Goal: Task Accomplishment & Management: Complete application form

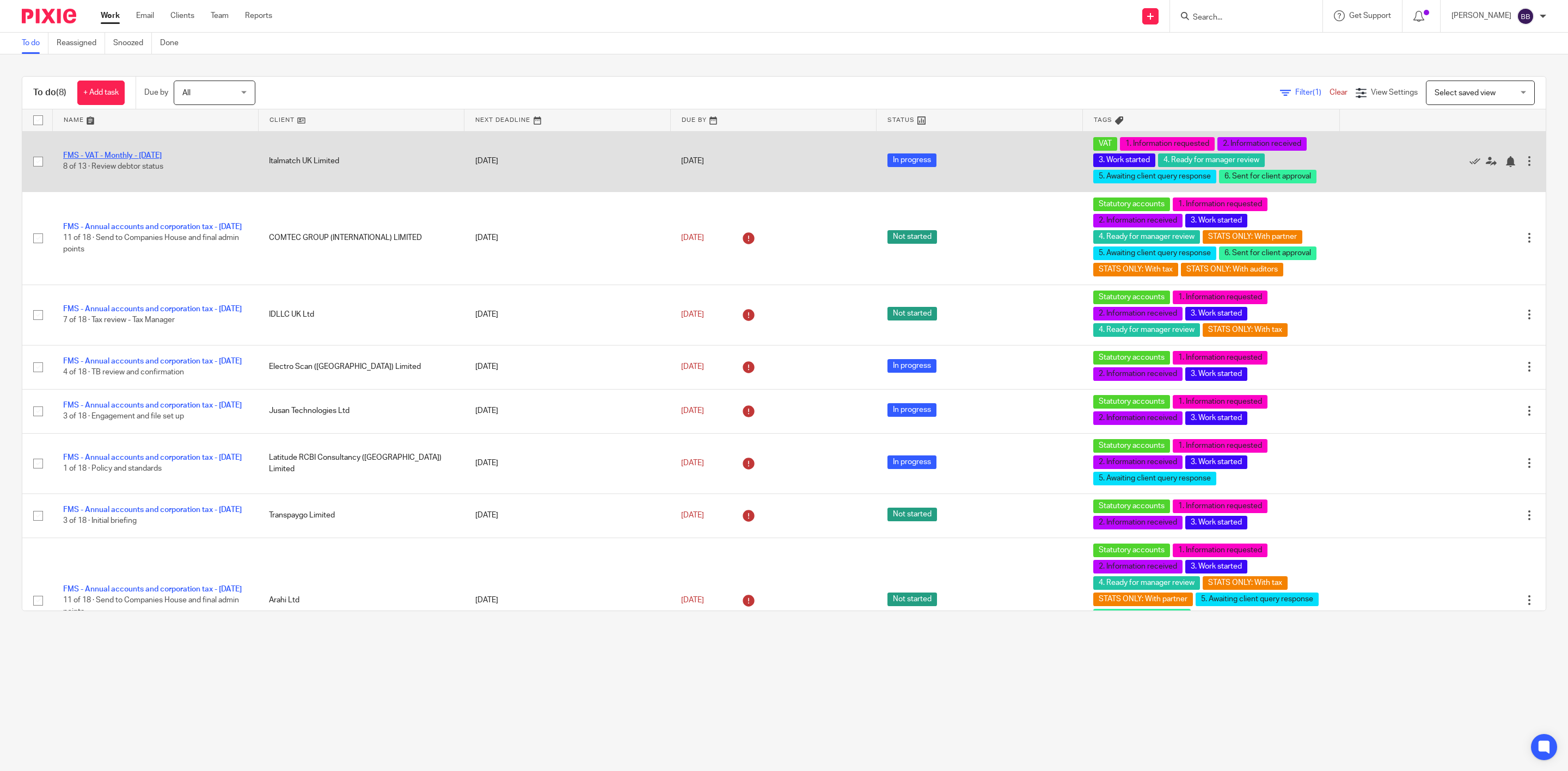
click at [139, 153] on link "FMS - VAT - Monthly - [DATE]" at bounding box center [113, 156] width 99 height 8
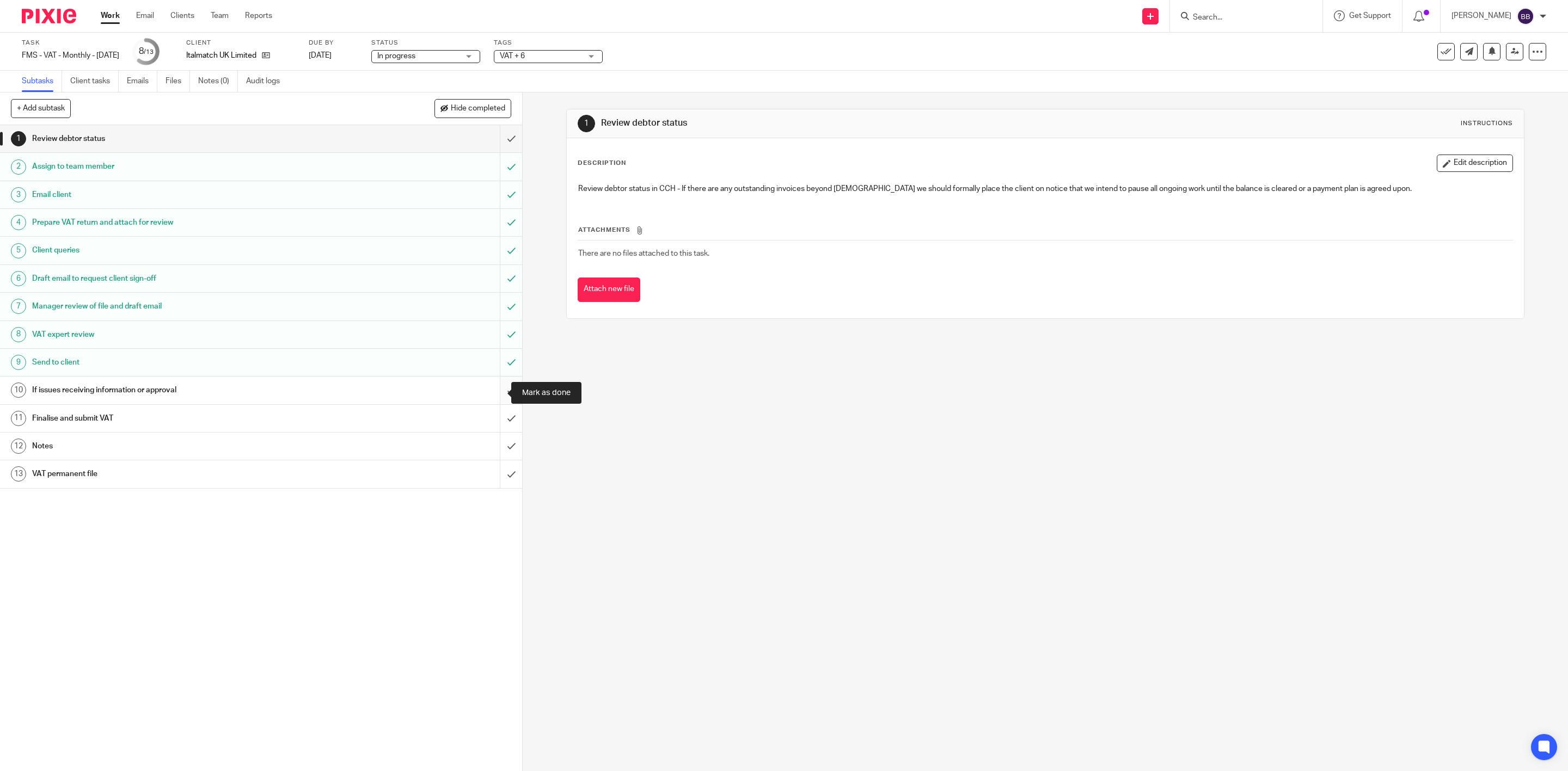
click at [495, 389] on input "submit" at bounding box center [261, 390] width 522 height 27
click at [421, 420] on div "Finalise and submit VAT" at bounding box center [261, 418] width 457 height 16
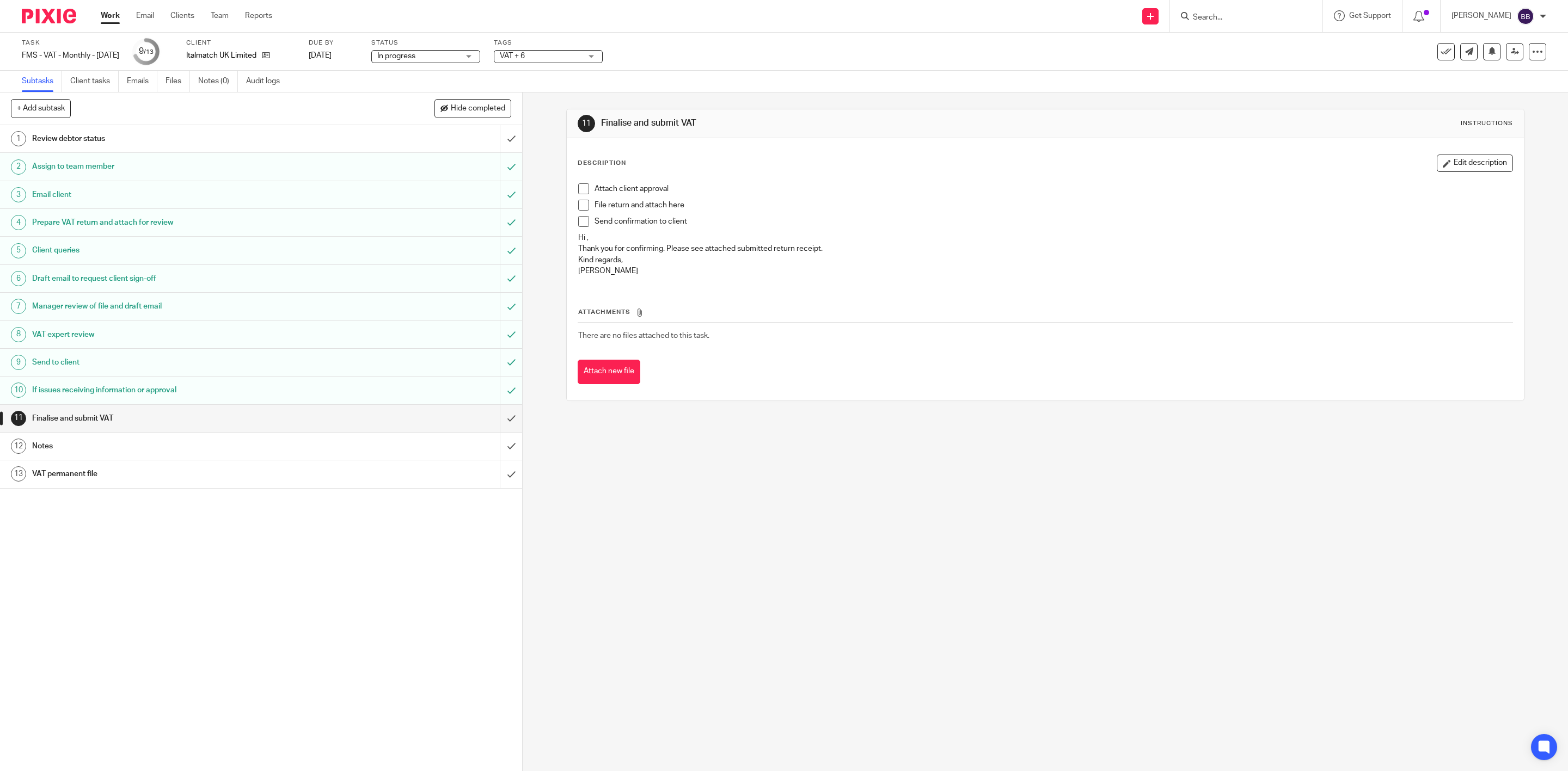
click at [578, 187] on span at bounding box center [584, 189] width 11 height 11
click at [579, 206] on span at bounding box center [584, 205] width 11 height 11
click at [580, 225] on span at bounding box center [584, 222] width 11 height 11
click at [606, 382] on button "Attach new file" at bounding box center [609, 372] width 63 height 24
click at [497, 420] on input "submit" at bounding box center [261, 418] width 522 height 27
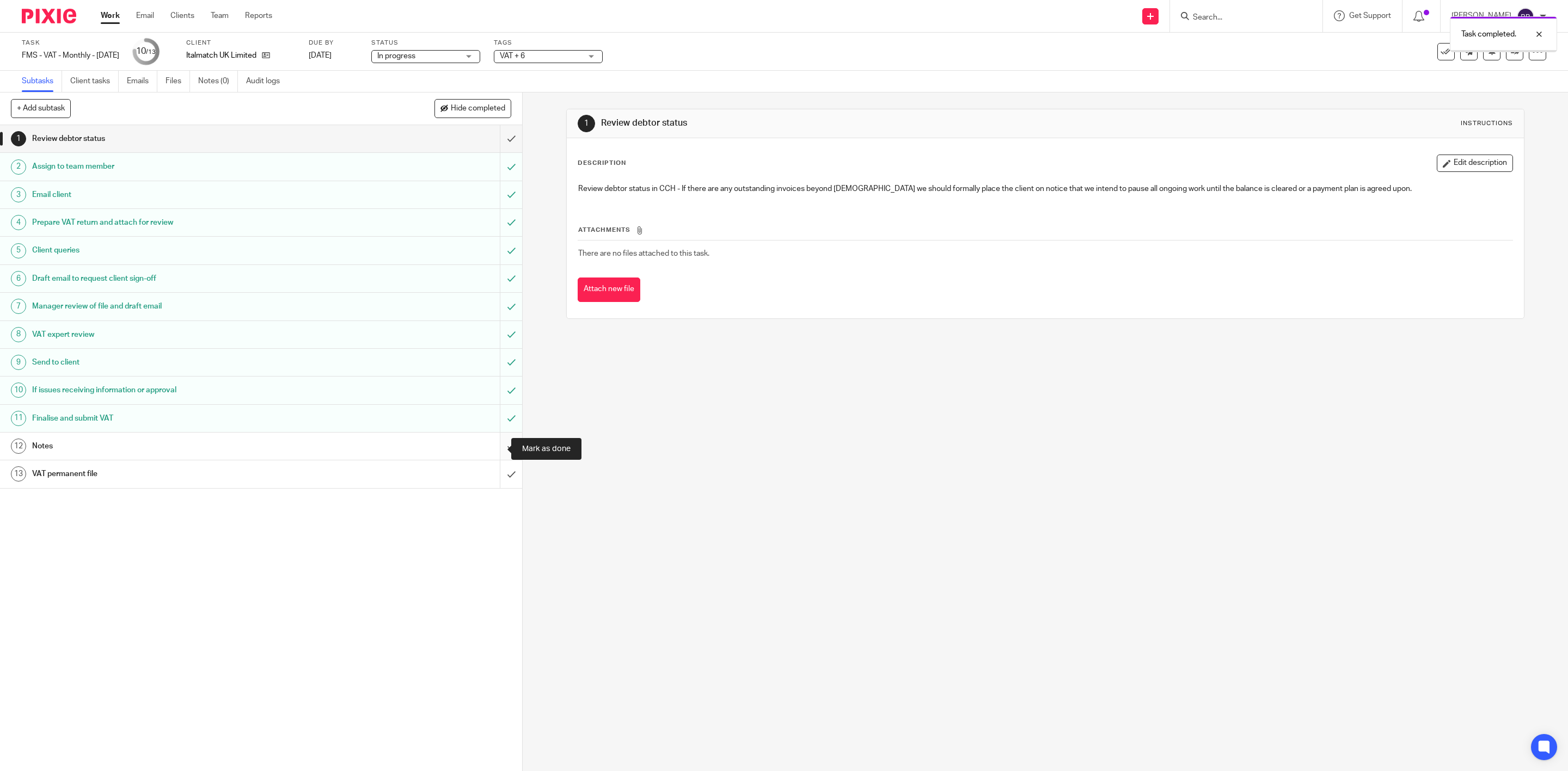
click at [497, 445] on input "submit" at bounding box center [261, 446] width 522 height 27
click at [495, 473] on input "submit" at bounding box center [261, 474] width 522 height 27
click at [488, 141] on input "submit" at bounding box center [261, 139] width 522 height 27
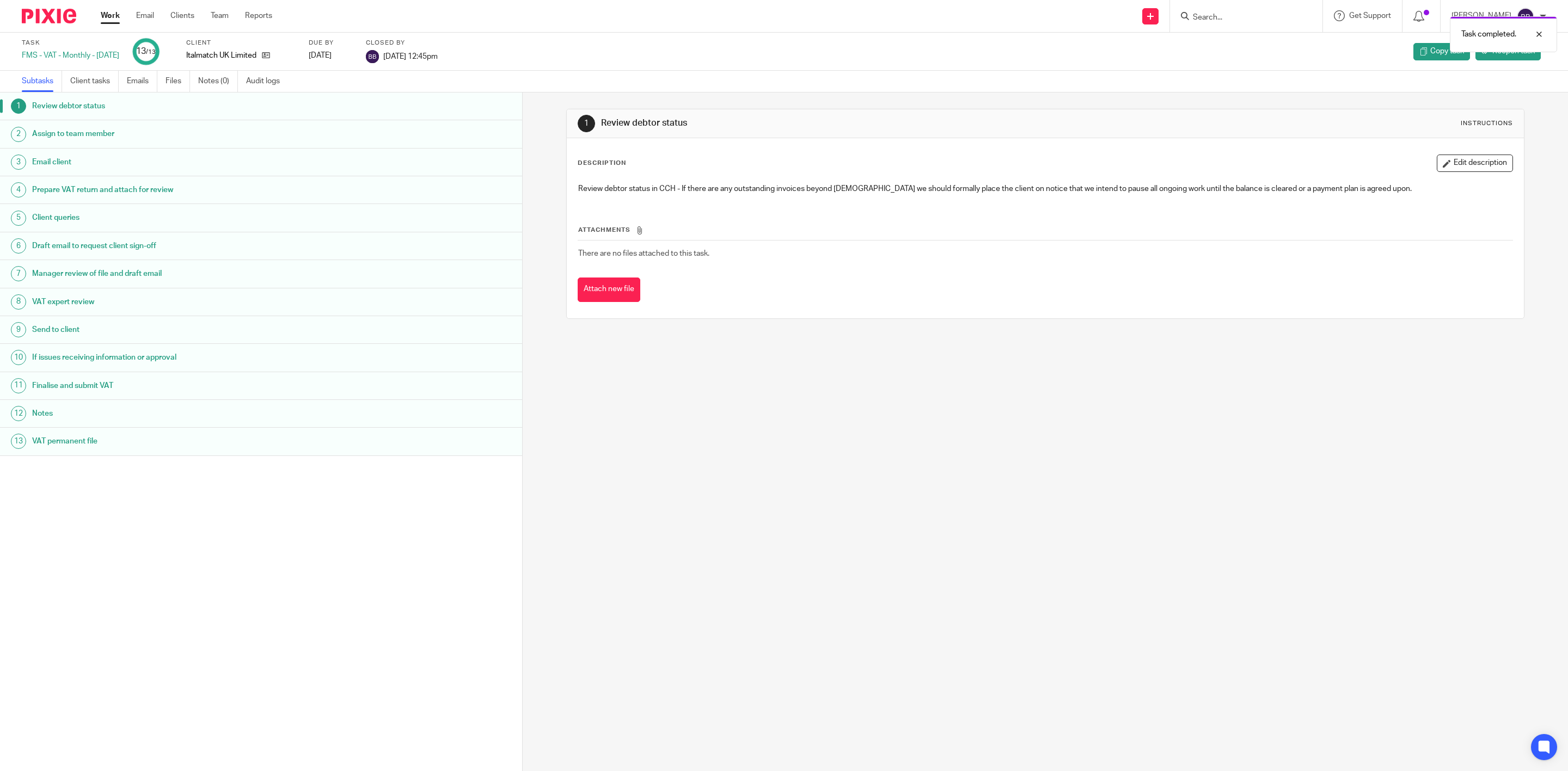
click at [22, 20] on img at bounding box center [49, 16] width 54 height 15
